Goal: Information Seeking & Learning: Compare options

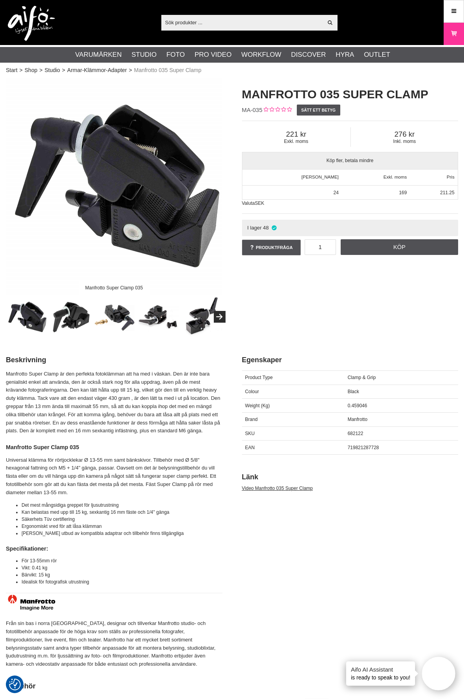
click at [80, 313] on img at bounding box center [71, 317] width 41 height 41
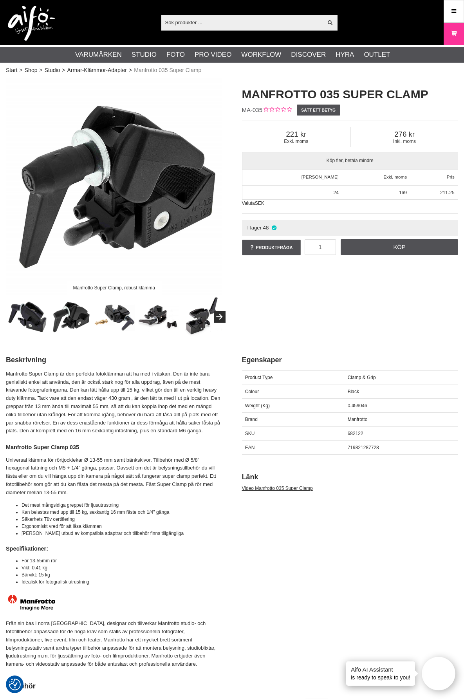
click at [124, 315] on img at bounding box center [114, 317] width 41 height 41
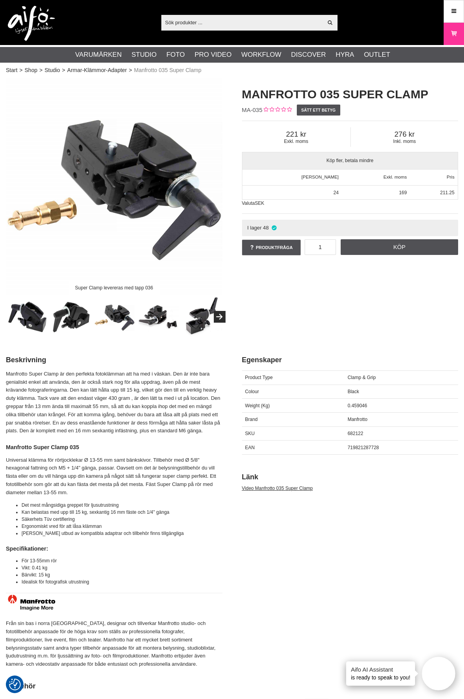
click at [148, 311] on img at bounding box center [158, 317] width 41 height 41
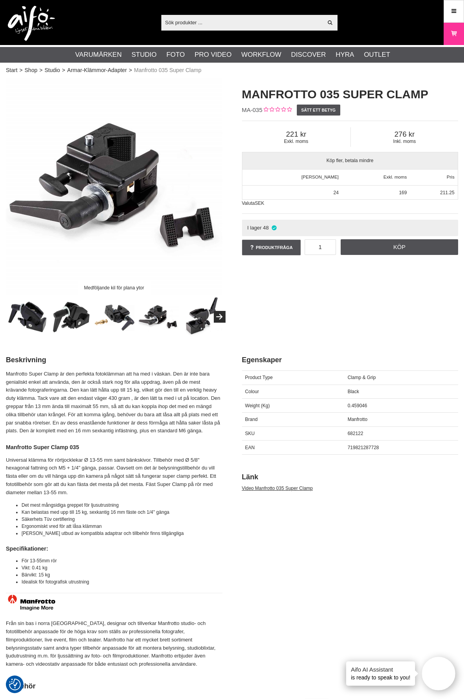
click at [194, 322] on img at bounding box center [202, 317] width 41 height 41
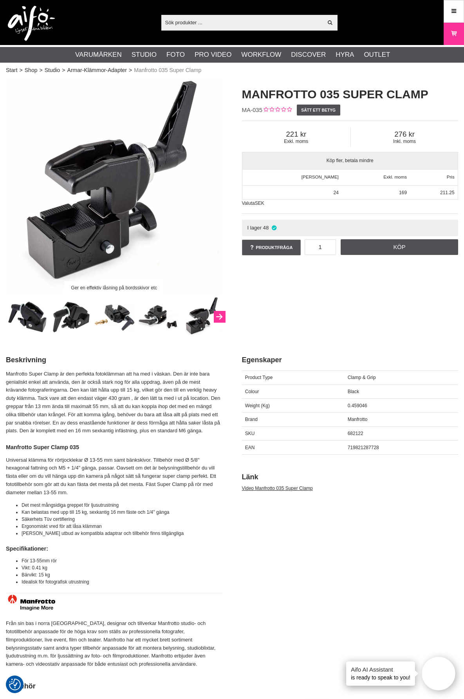
click at [220, 317] on icon "Next" at bounding box center [219, 317] width 9 height 7
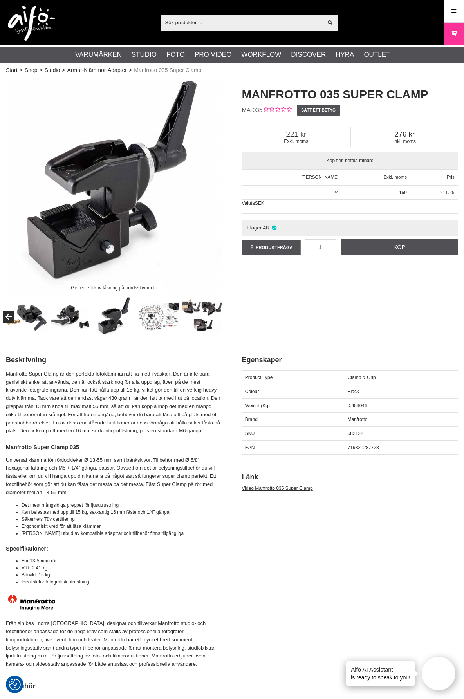
click at [143, 316] on img at bounding box center [158, 317] width 41 height 41
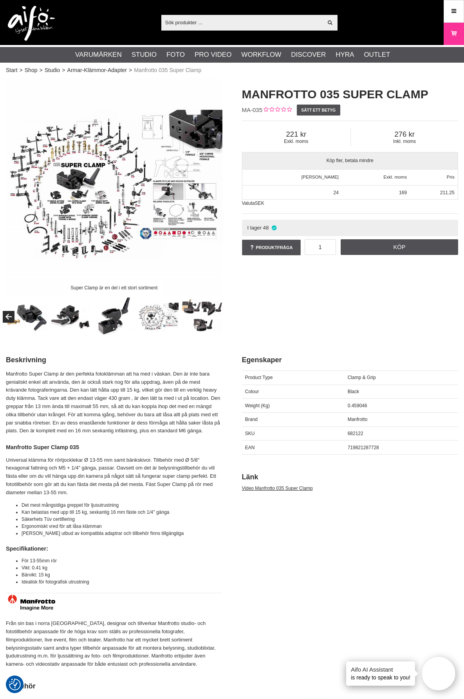
click at [179, 315] on div at bounding box center [70, 317] width 307 height 41
click at [204, 308] on img at bounding box center [202, 317] width 41 height 41
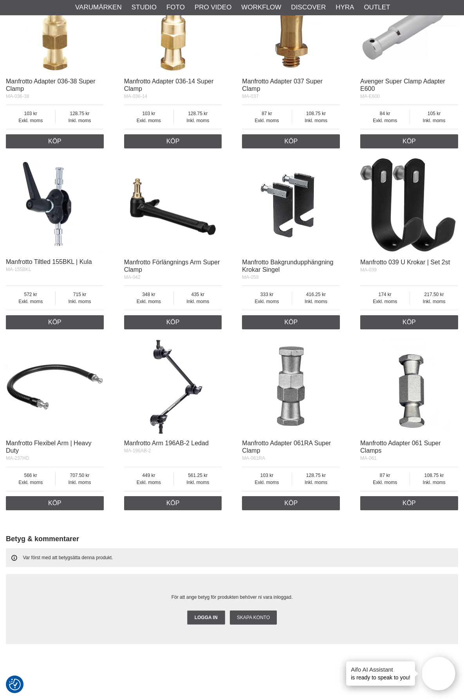
scroll to position [744, 0]
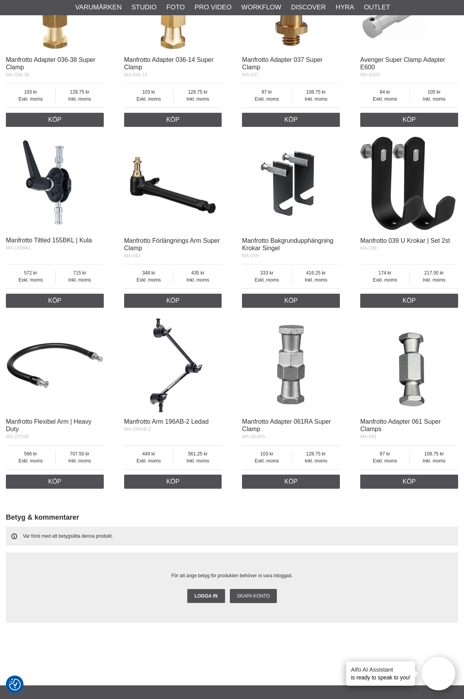
click at [409, 362] on img at bounding box center [409, 365] width 98 height 98
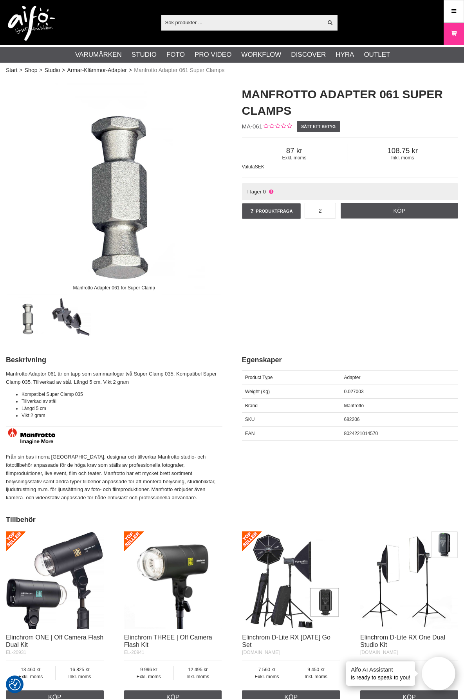
click at [63, 325] on img at bounding box center [71, 317] width 41 height 41
